Goal: Task Accomplishment & Management: Manage account settings

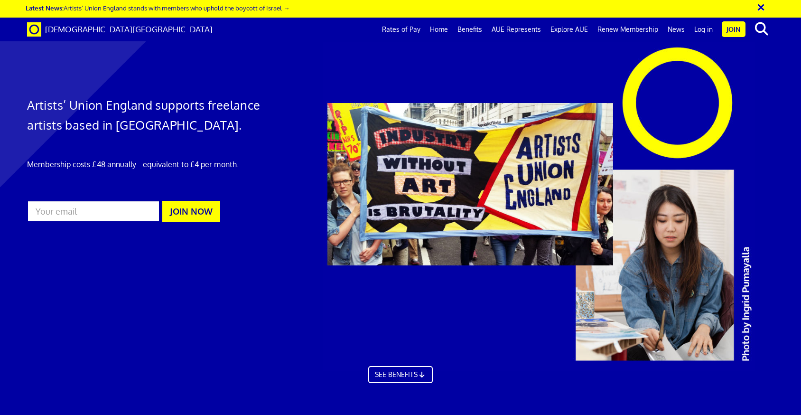
scroll to position [0, 10]
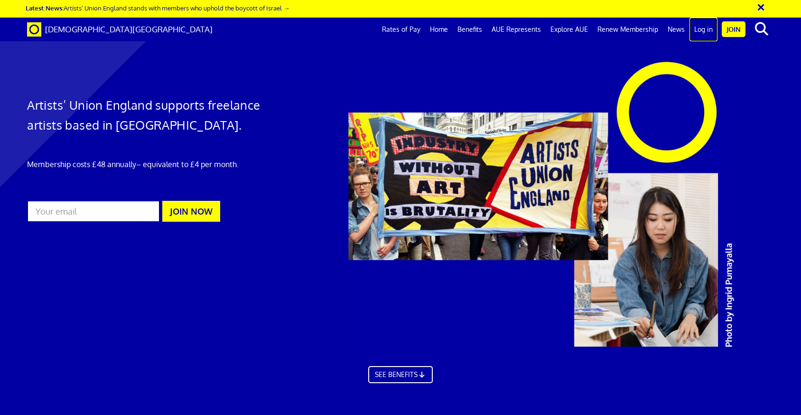
click at [699, 30] on link "Log in" at bounding box center [703, 30] width 28 height 24
click at [621, 31] on link "Renew Membership" at bounding box center [627, 30] width 70 height 24
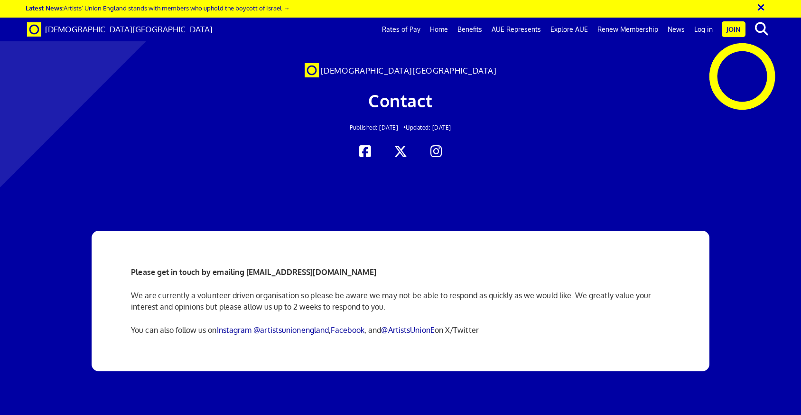
scroll to position [0, 10]
drag, startPoint x: 369, startPoint y: 273, endPoint x: 247, endPoint y: 274, distance: 122.4
click at [247, 274] on p "Please get in touch by emailing [EMAIL_ADDRESS][DOMAIN_NAME]" at bounding box center [400, 271] width 538 height 11
copy strong "[EMAIL_ADDRESS][DOMAIN_NAME]"
click at [623, 30] on link "Renew Membership" at bounding box center [627, 30] width 70 height 24
